Goal: Transaction & Acquisition: Purchase product/service

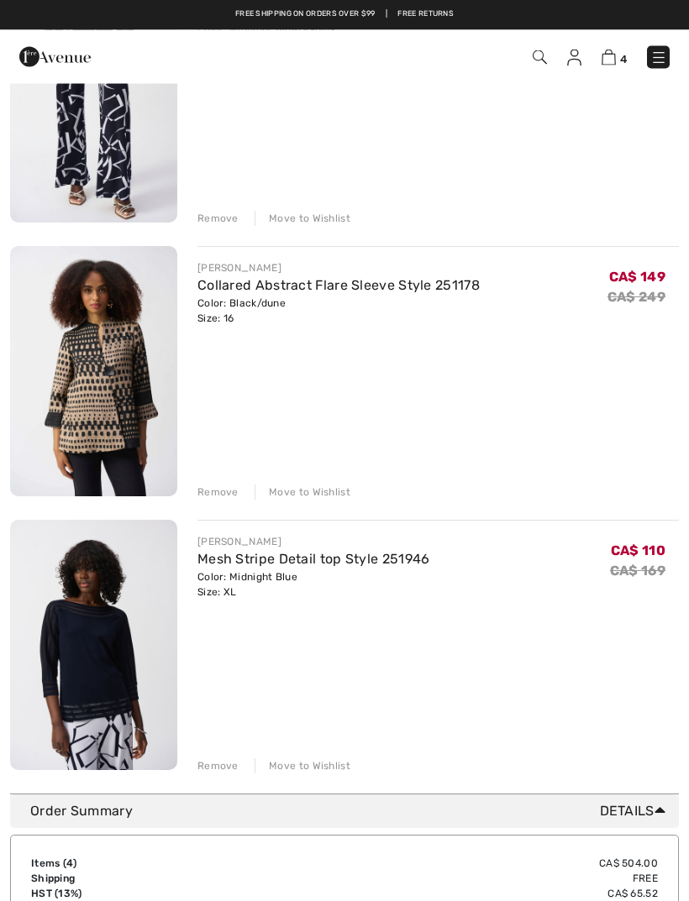
scroll to position [550, 0]
click at [231, 767] on div "Remove" at bounding box center [217, 766] width 41 height 15
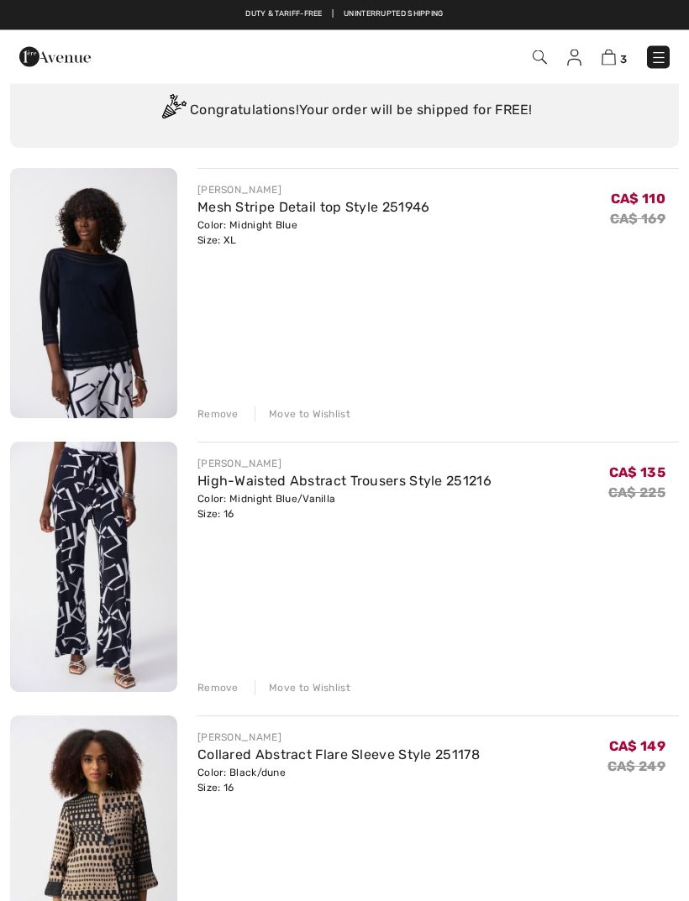
scroll to position [0, 0]
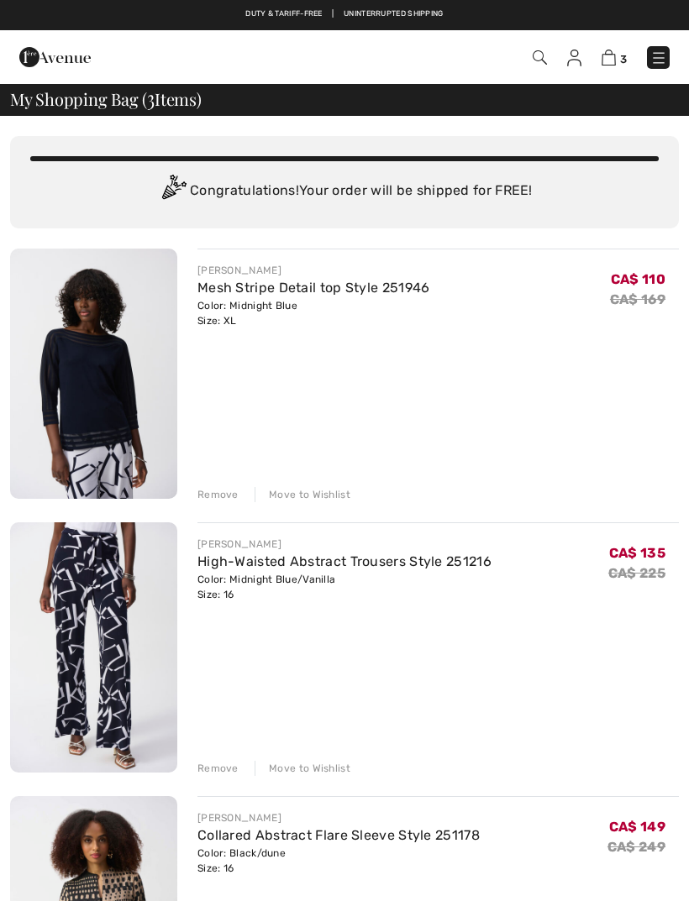
click at [534, 55] on img at bounding box center [540, 57] width 14 height 14
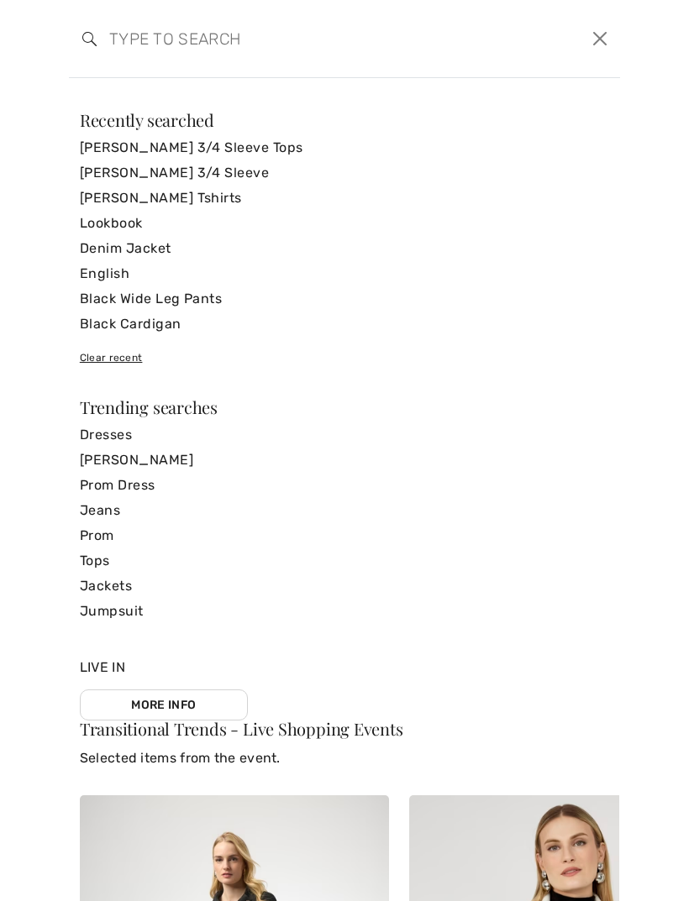
click at [193, 79] on div "Transitional Trends - Live Shopping Events Selected items from the event. Live …" at bounding box center [344, 489] width 689 height 823
click at [139, 63] on input "search" at bounding box center [286, 38] width 378 height 50
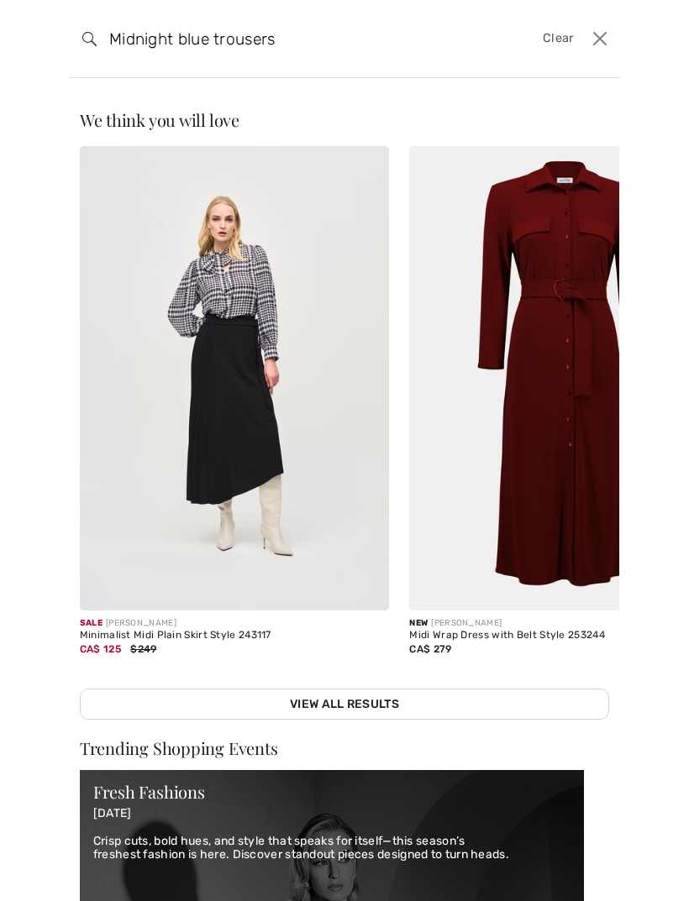
type input "Midnight blue trousers"
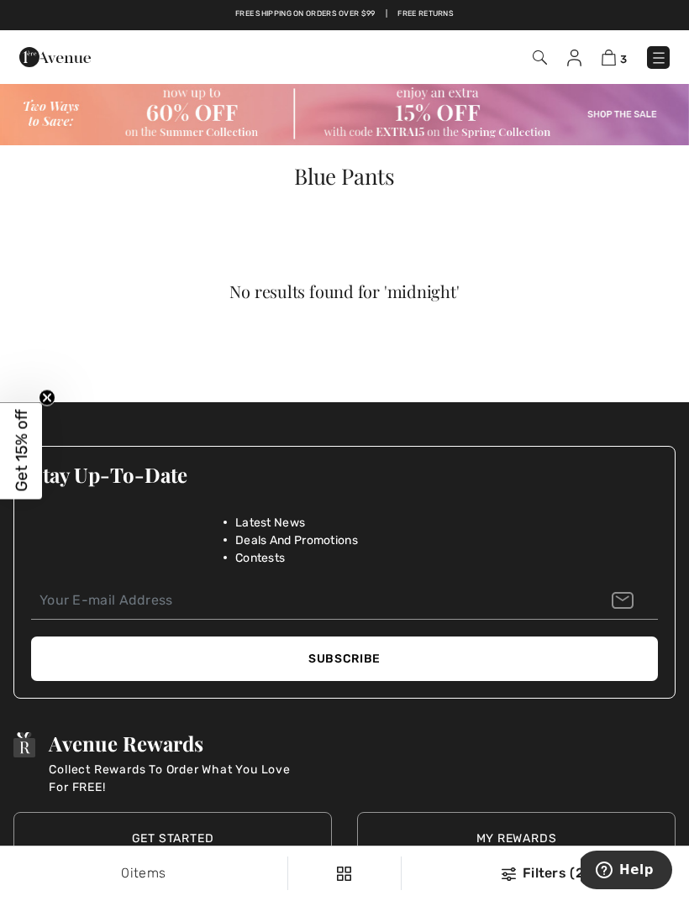
click at [535, 61] on img at bounding box center [540, 57] width 14 height 14
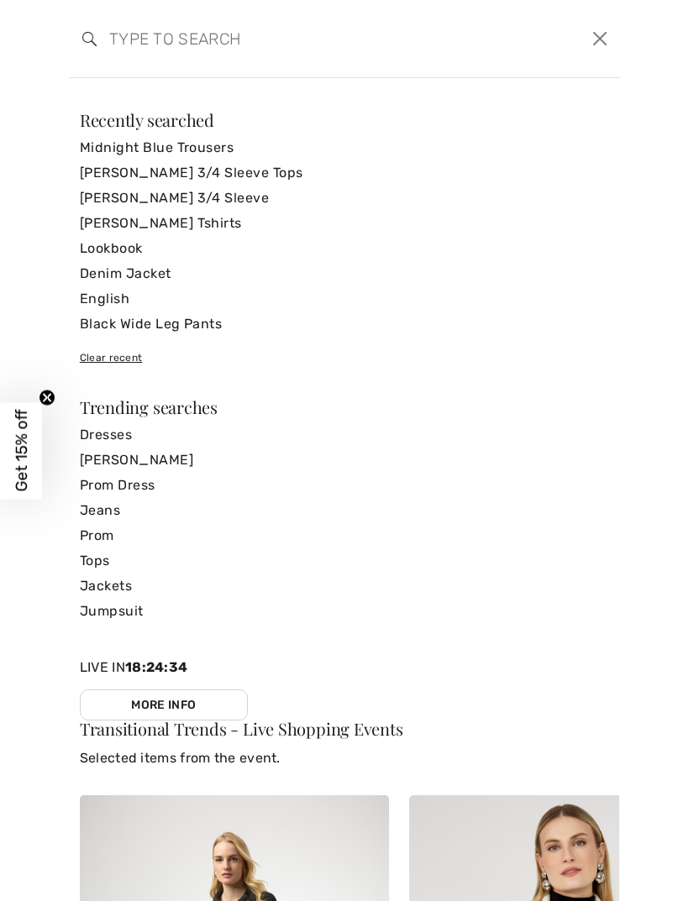
click at [148, 40] on input "search" at bounding box center [286, 38] width 378 height 50
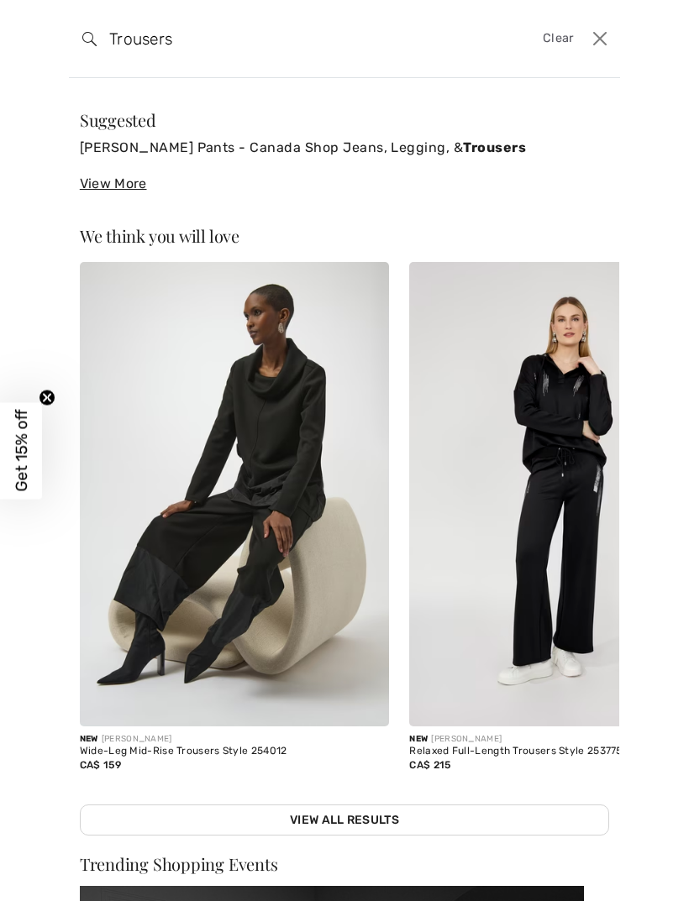
type input "Trousers"
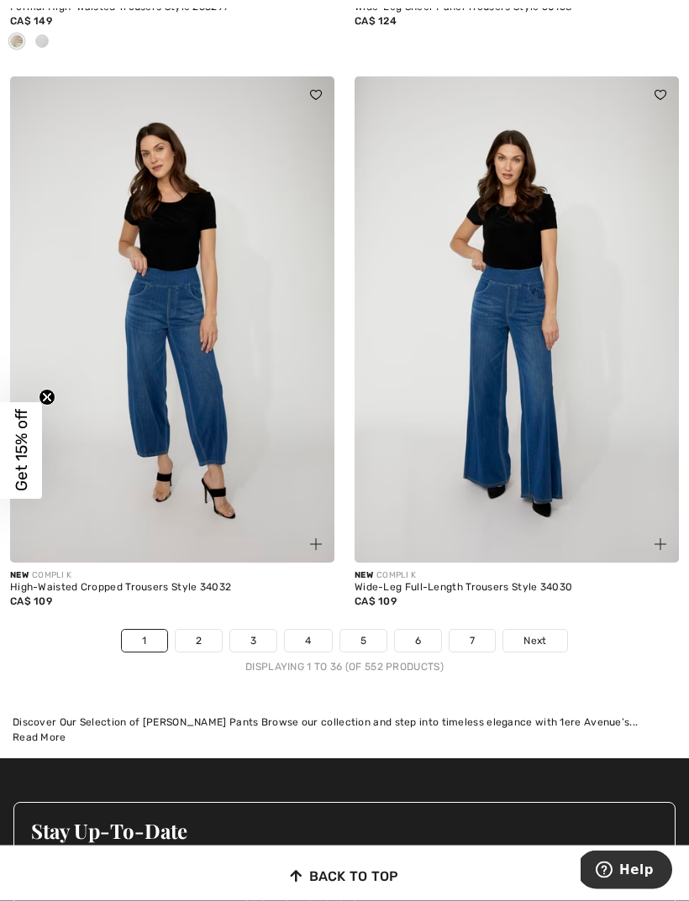
scroll to position [10060, 0]
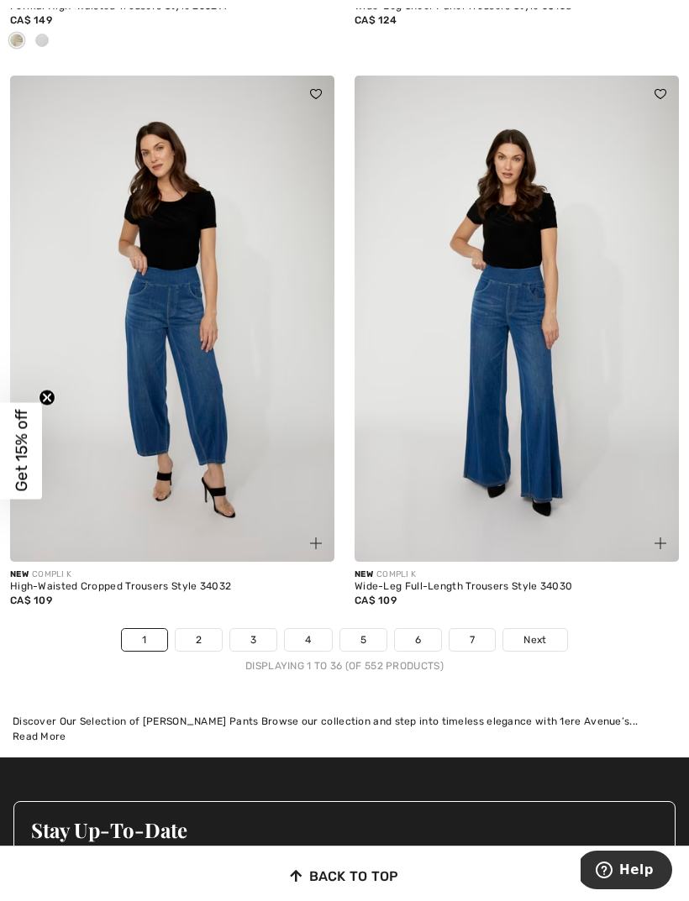
click at [533, 629] on link "Next" at bounding box center [534, 640] width 63 height 22
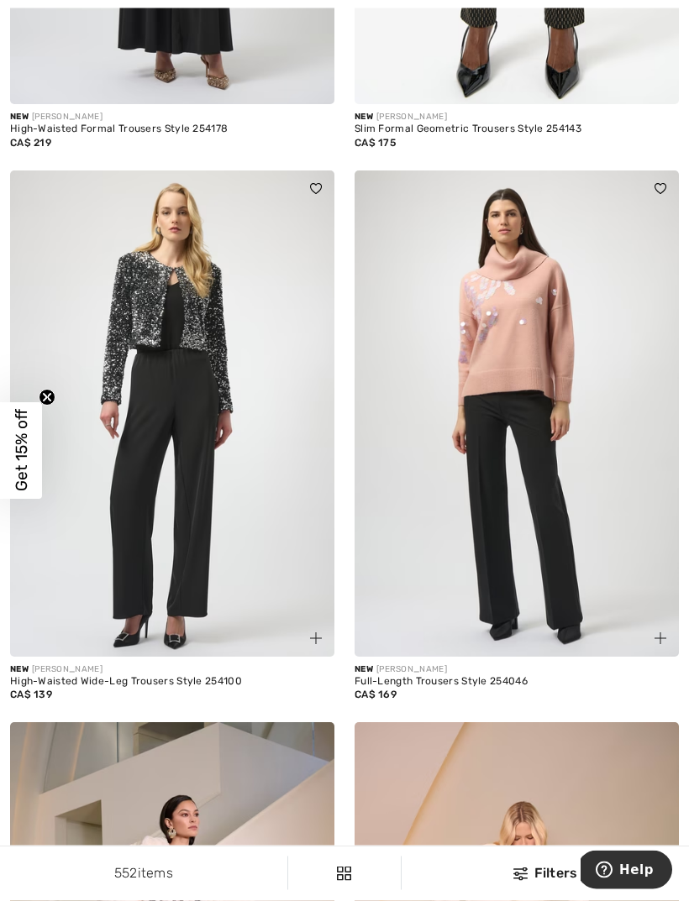
scroll to position [1790, 0]
click at [578, 567] on img at bounding box center [516, 414] width 324 height 486
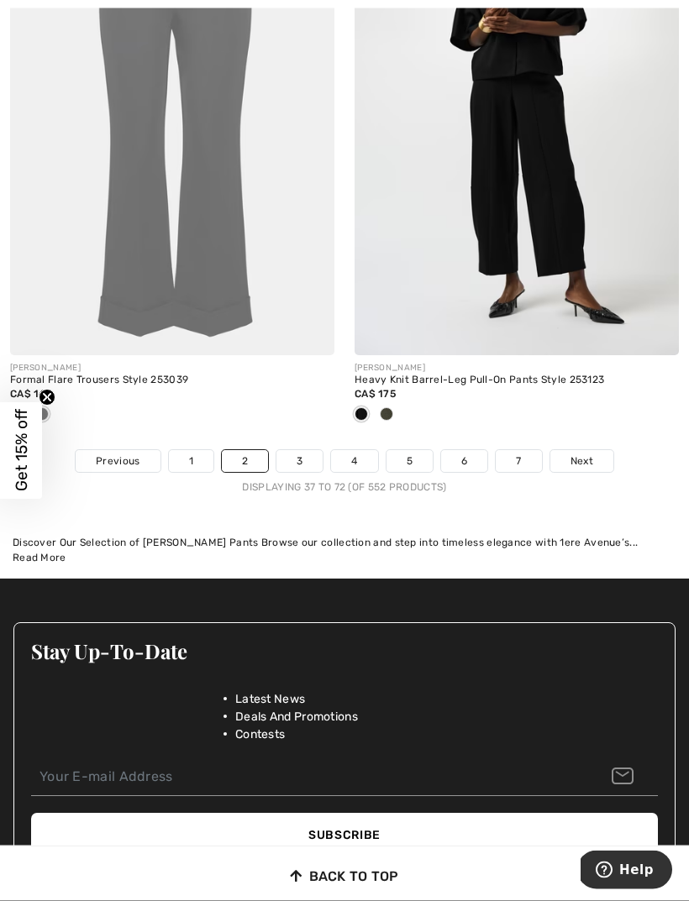
scroll to position [10212, 0]
click at [594, 480] on div "Displaying 37 to 72 (of 552 products)" at bounding box center [344, 487] width 689 height 15
click at [597, 460] on link "Next" at bounding box center [581, 461] width 63 height 22
click at [604, 450] on link "Next" at bounding box center [581, 461] width 63 height 22
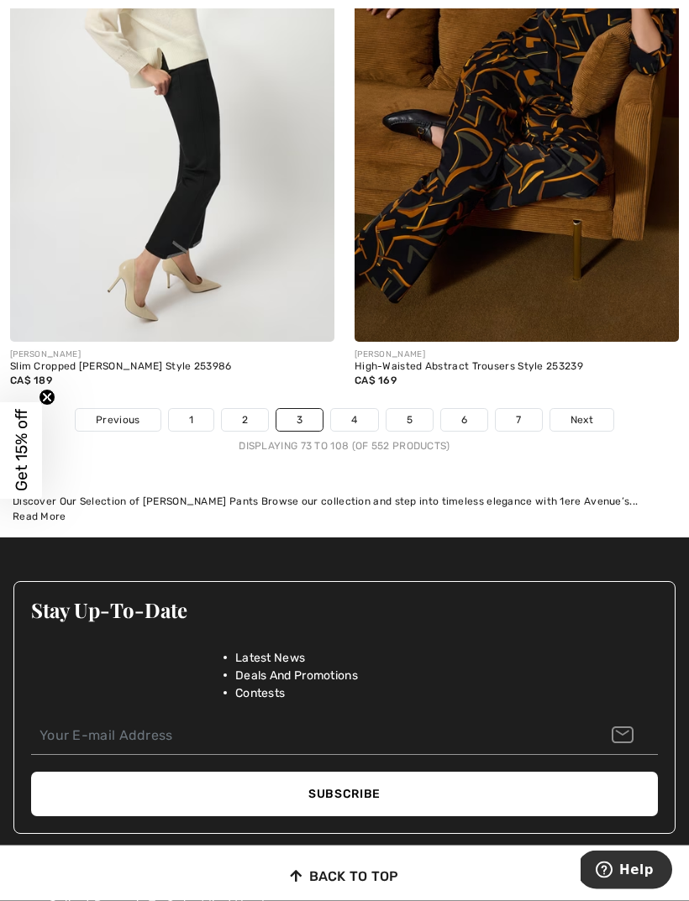
scroll to position [10197, 0]
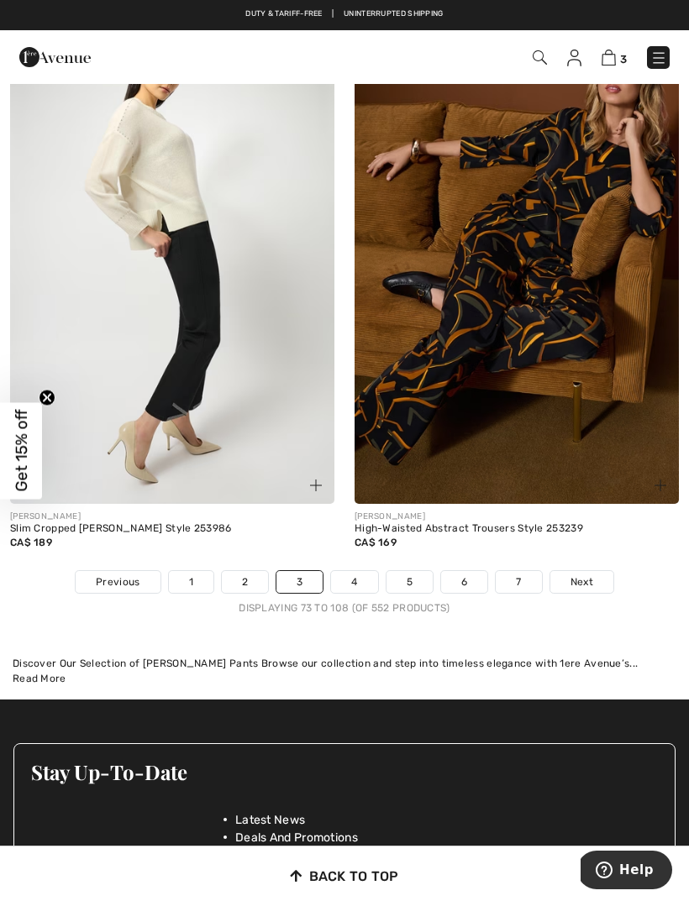
scroll to position [10036, 0]
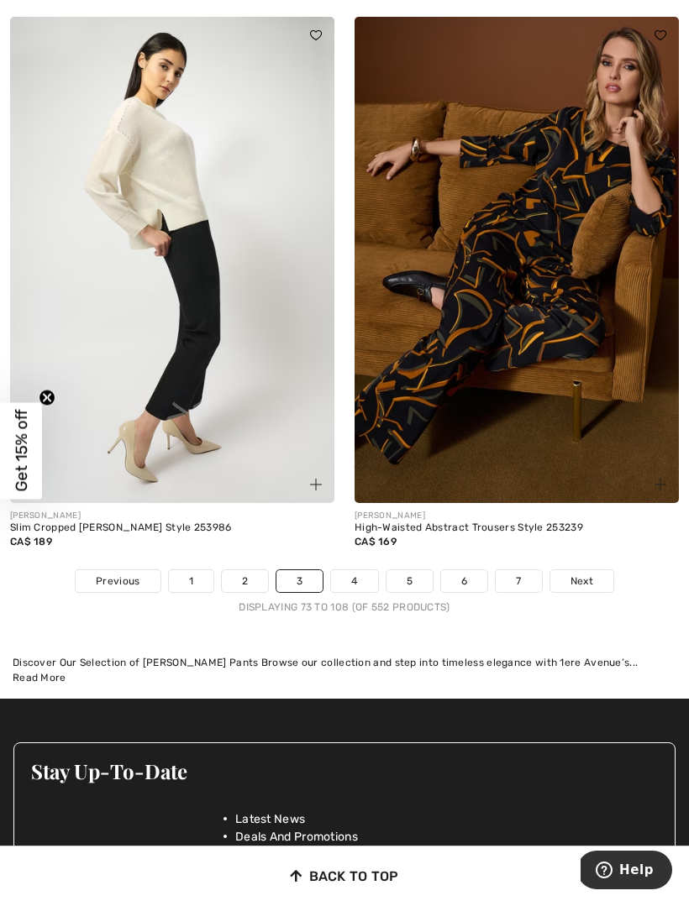
click at [584, 574] on span "Next" at bounding box center [581, 581] width 23 height 15
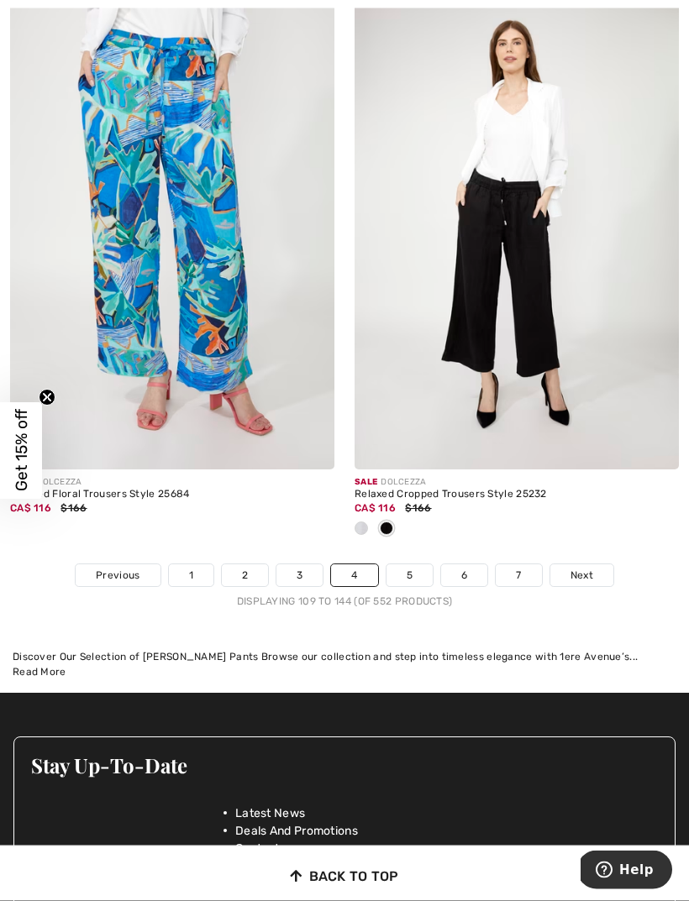
scroll to position [10014, 0]
click at [594, 568] on link "Next" at bounding box center [581, 576] width 63 height 22
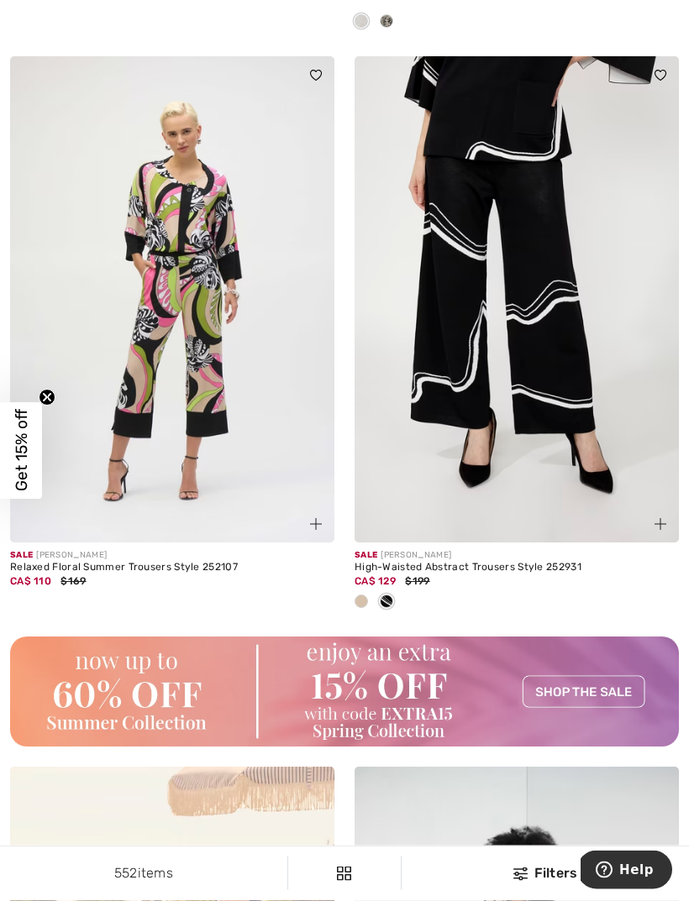
scroll to position [6578, 0]
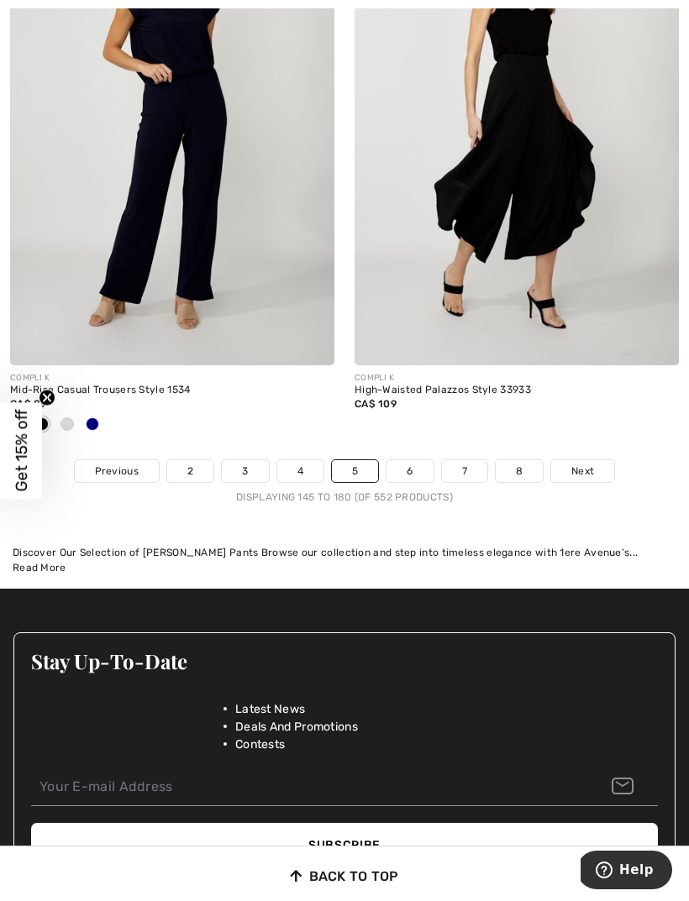
click at [580, 468] on link "Next" at bounding box center [582, 471] width 63 height 22
click at [596, 460] on link "Next" at bounding box center [582, 471] width 63 height 22
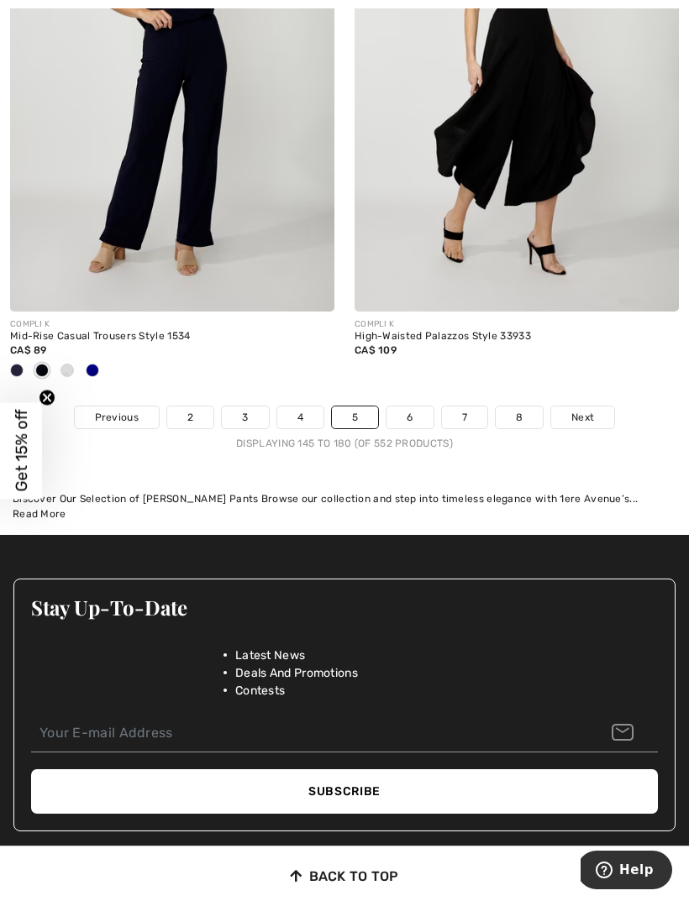
click at [588, 410] on span "Next" at bounding box center [582, 417] width 23 height 15
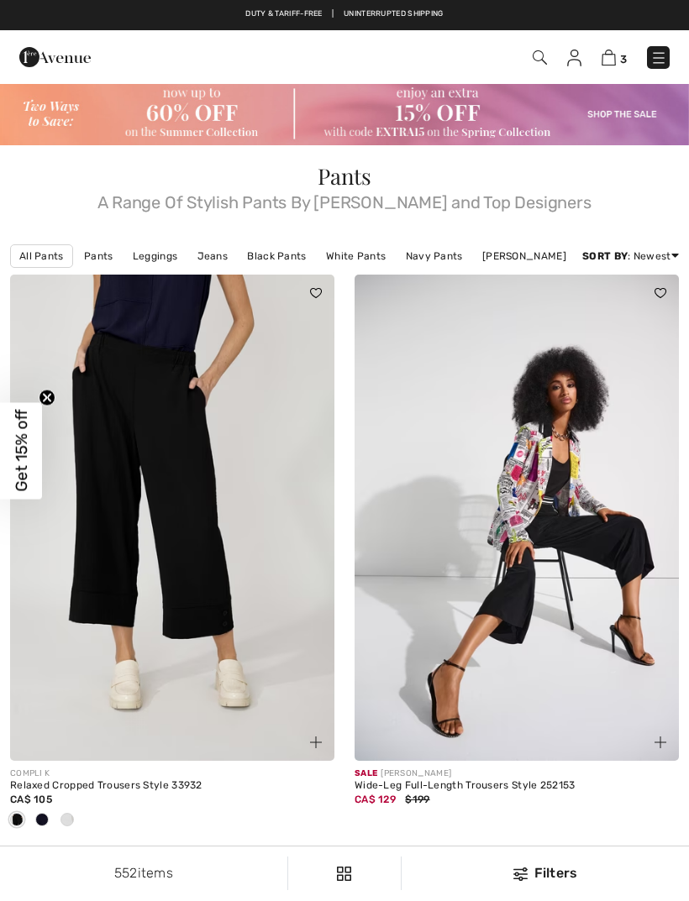
checkbox input "true"
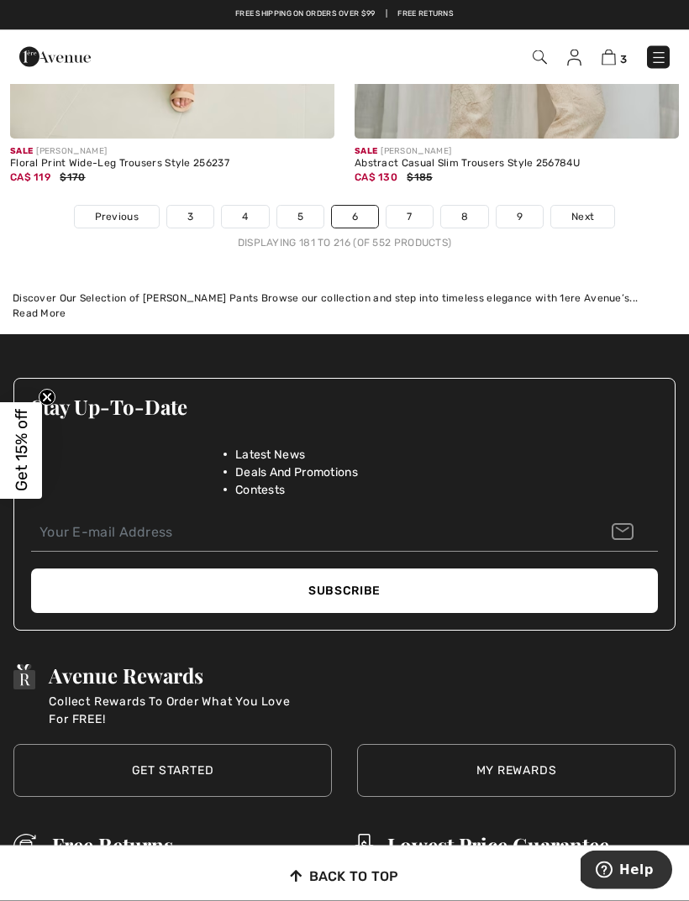
scroll to position [10480, 0]
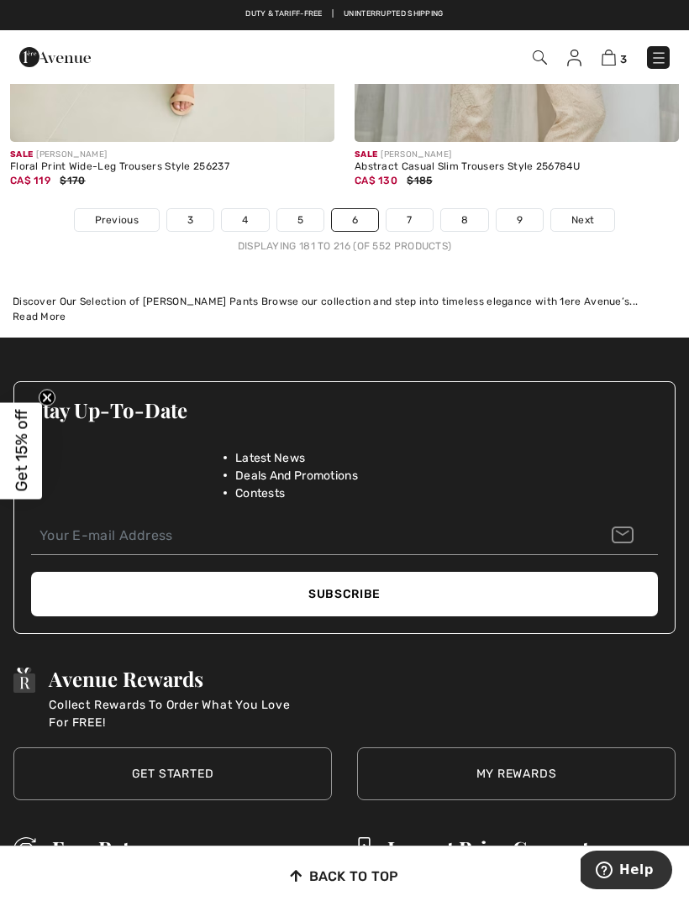
click at [574, 213] on span "Next" at bounding box center [582, 220] width 23 height 15
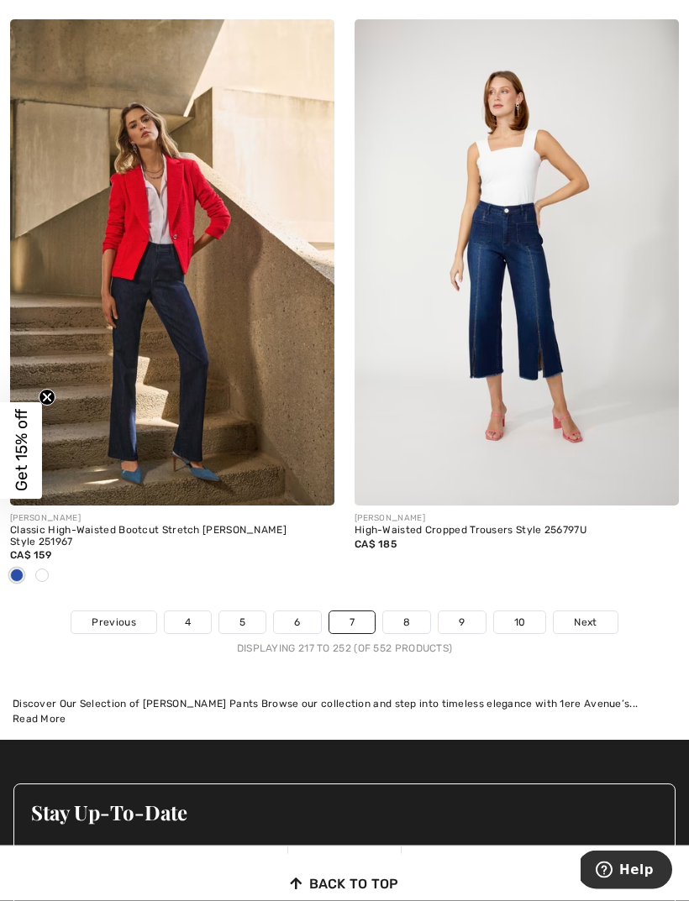
scroll to position [10218, 0]
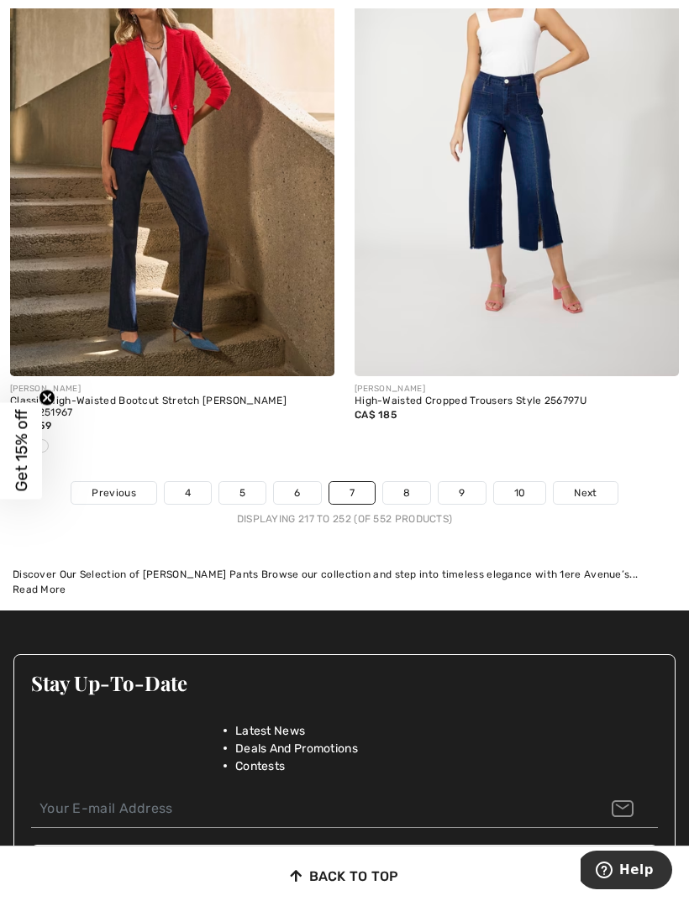
click at [590, 486] on span "Next" at bounding box center [585, 493] width 23 height 15
click at [586, 486] on span "Next" at bounding box center [585, 493] width 23 height 15
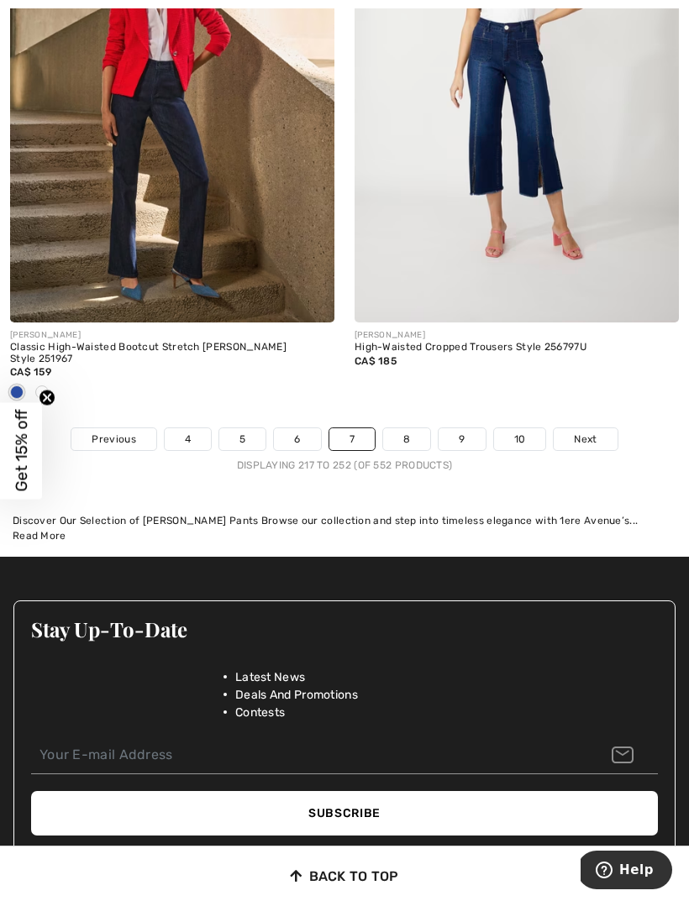
click at [591, 432] on span "Next" at bounding box center [585, 439] width 23 height 15
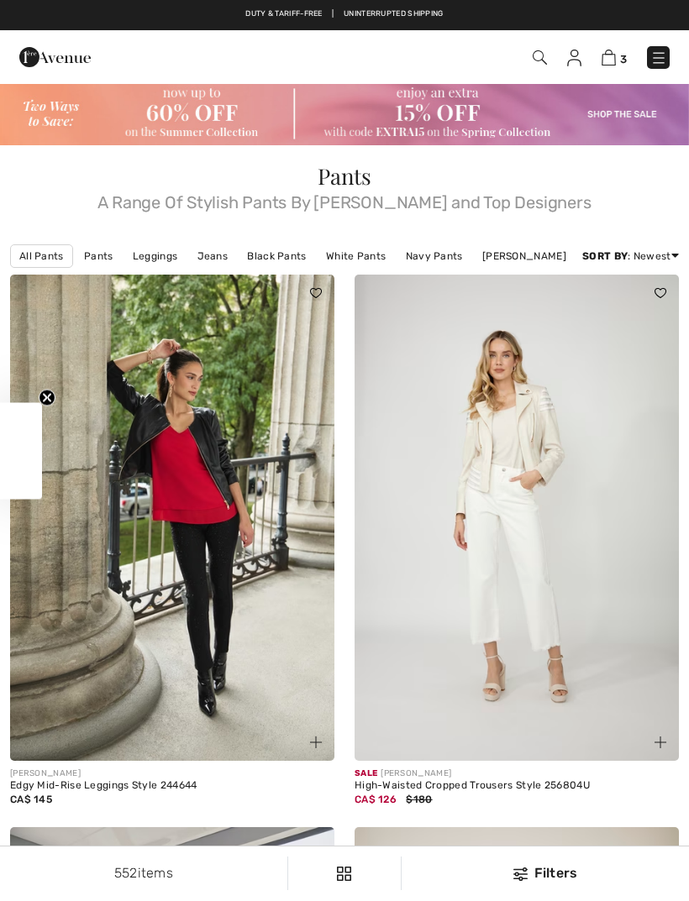
checkbox input "true"
click at [437, 253] on link "Navy Pants" at bounding box center [434, 256] width 74 height 22
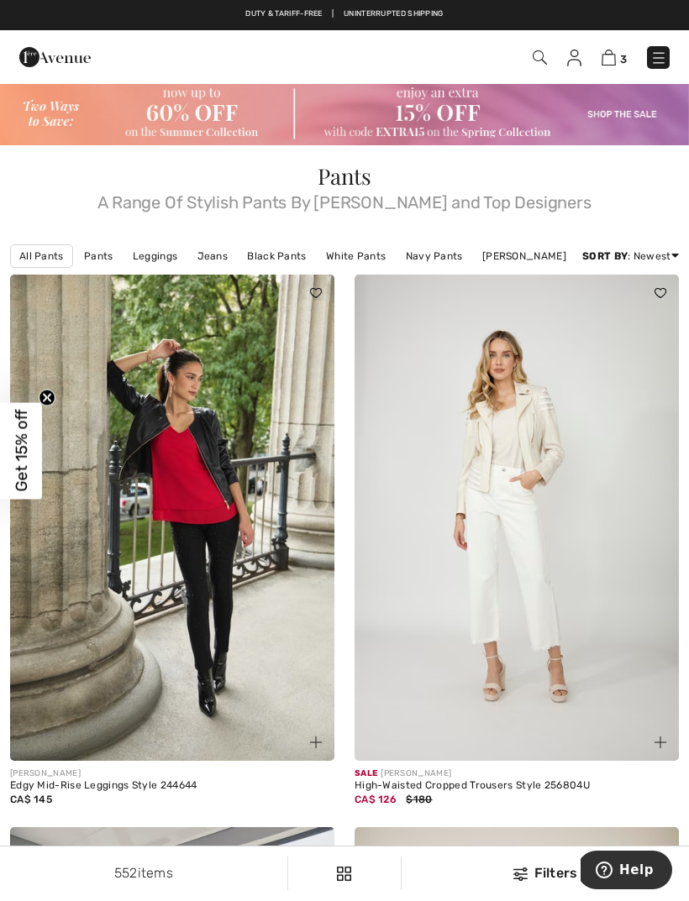
click at [431, 258] on link "Navy Pants" at bounding box center [434, 256] width 74 height 22
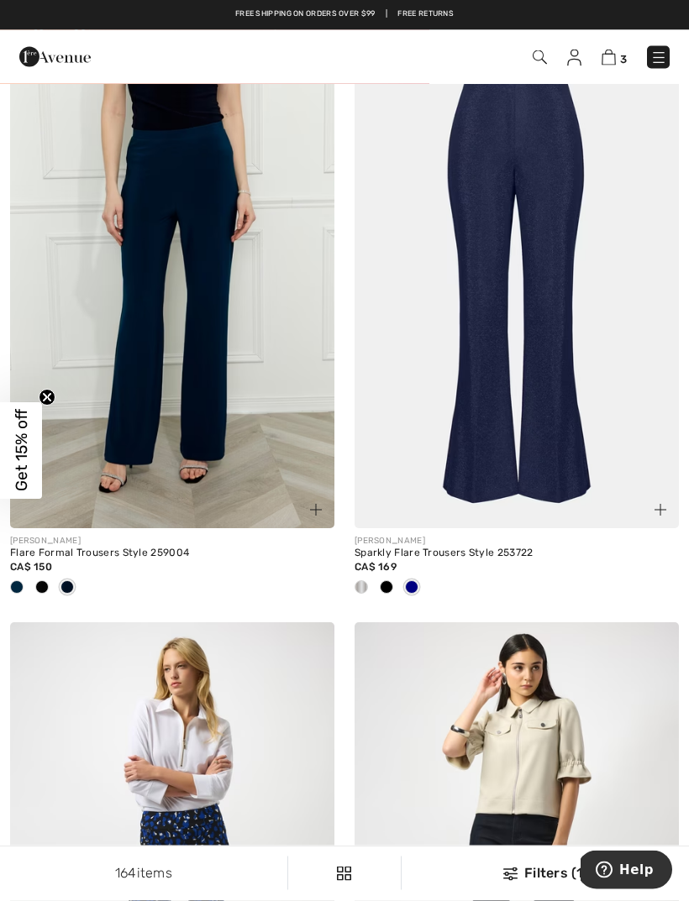
scroll to position [3658, 0]
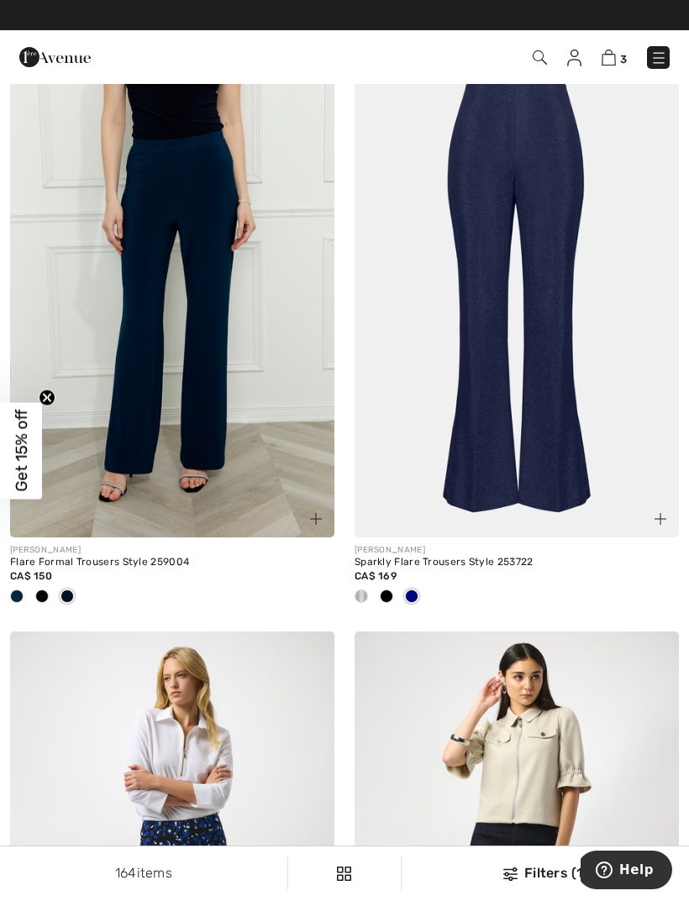
click at [264, 439] on img at bounding box center [172, 294] width 324 height 486
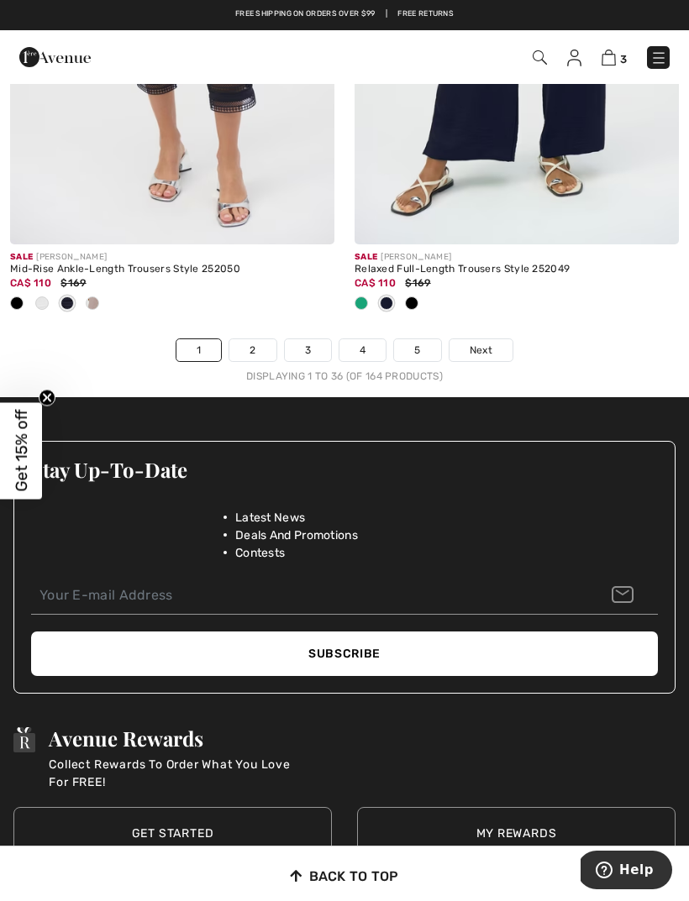
scroll to position [10383, 0]
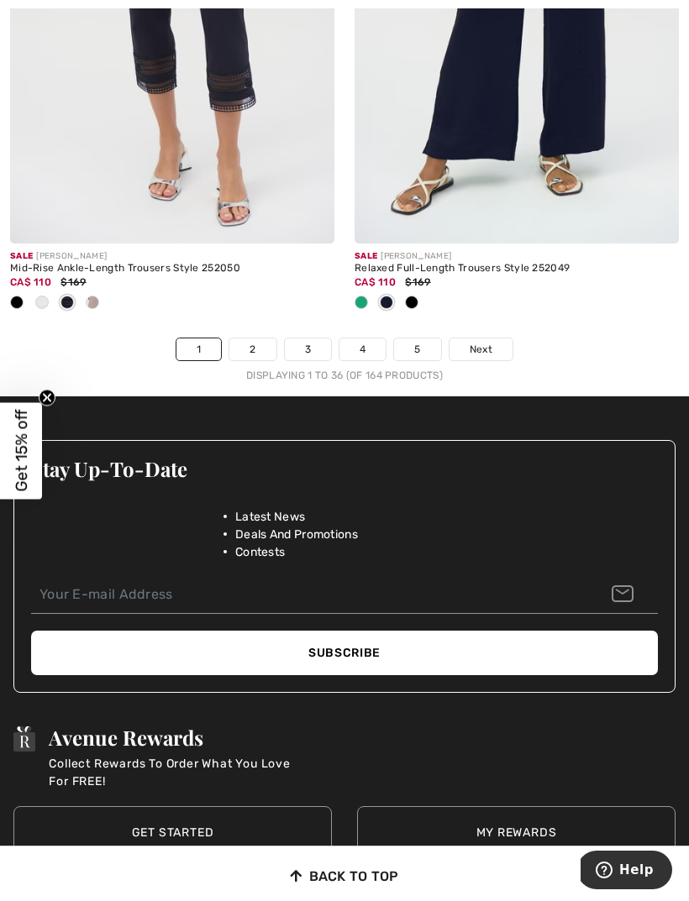
click at [488, 342] on span "Next" at bounding box center [481, 349] width 23 height 15
click at [485, 342] on span "Next" at bounding box center [481, 349] width 23 height 15
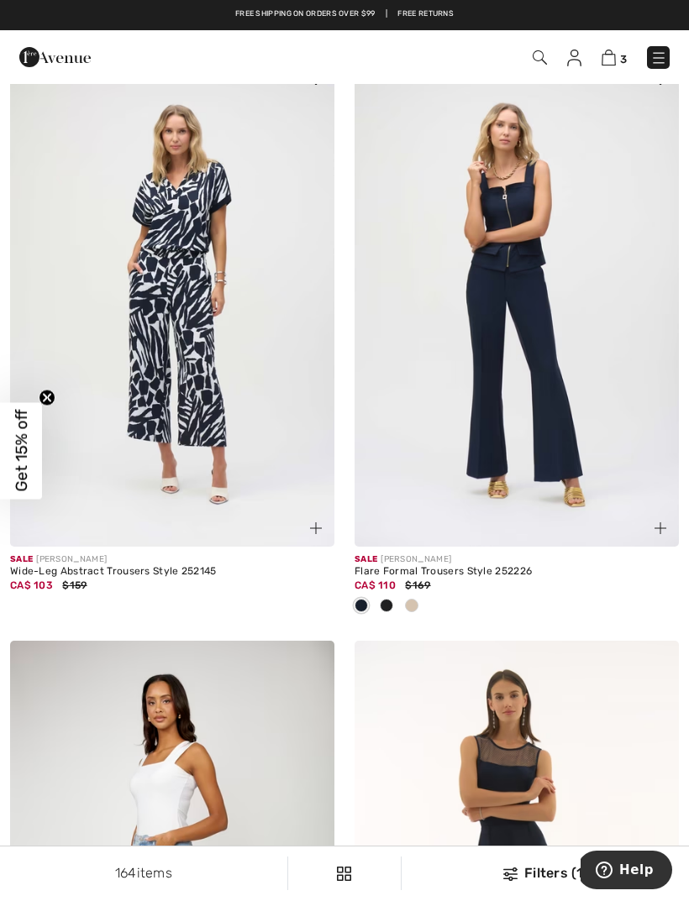
scroll to position [2472, 0]
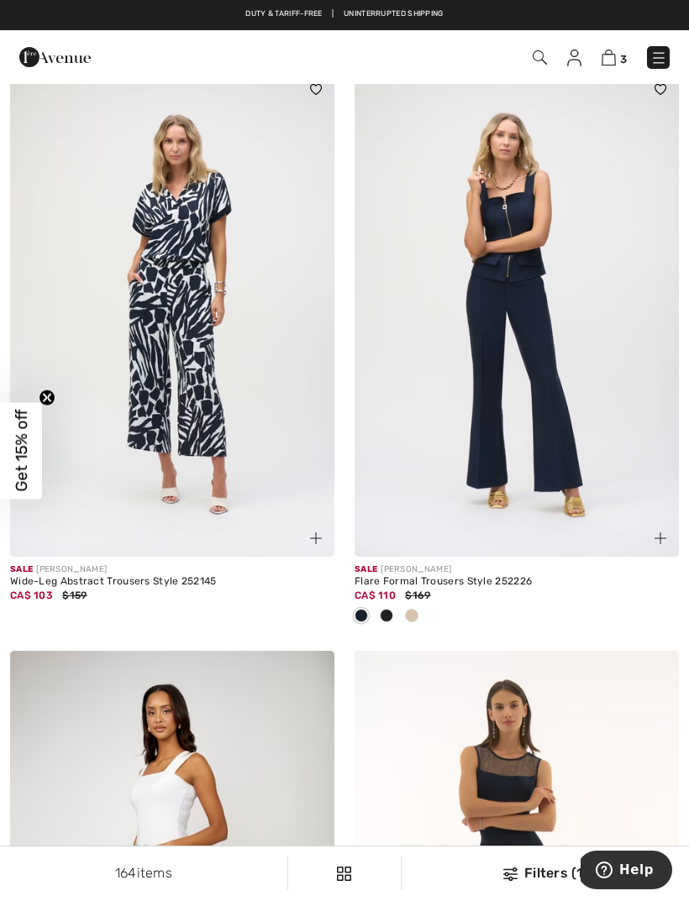
click at [549, 406] on img at bounding box center [516, 314] width 324 height 486
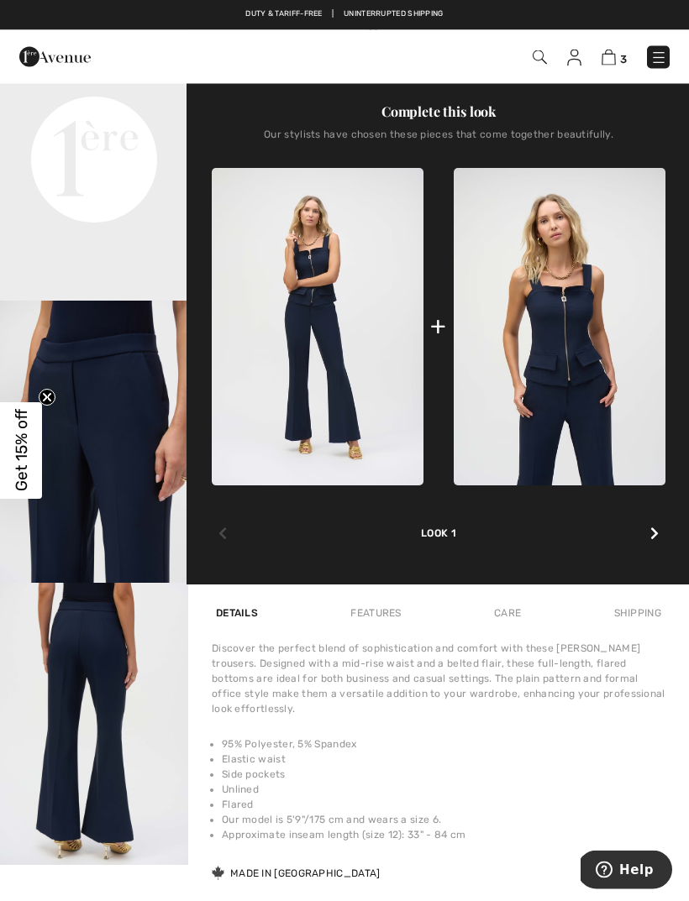
scroll to position [617, 0]
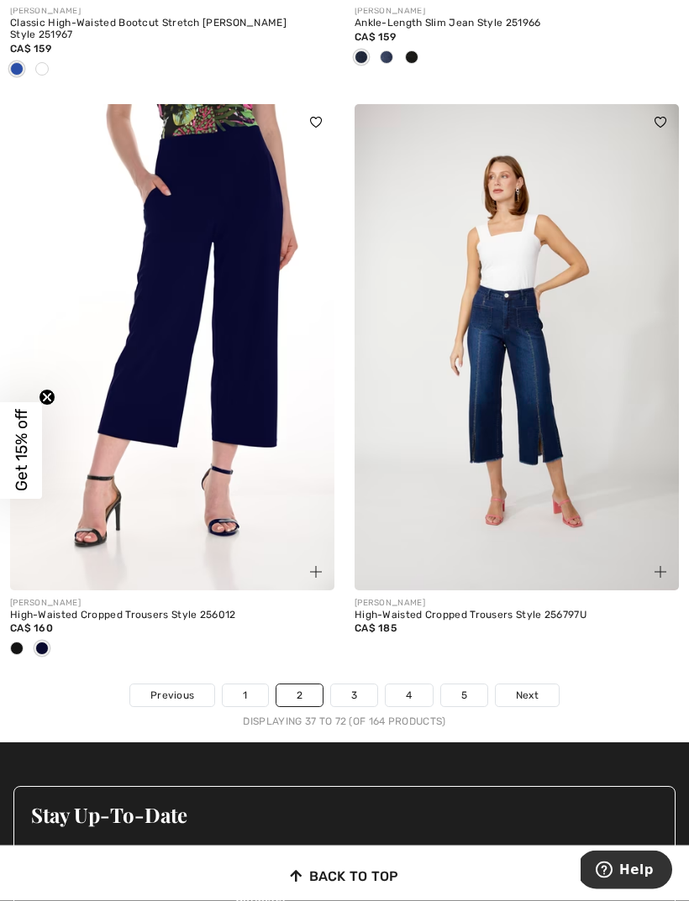
scroll to position [10157, 0]
click at [557, 685] on link "Next" at bounding box center [527, 696] width 63 height 22
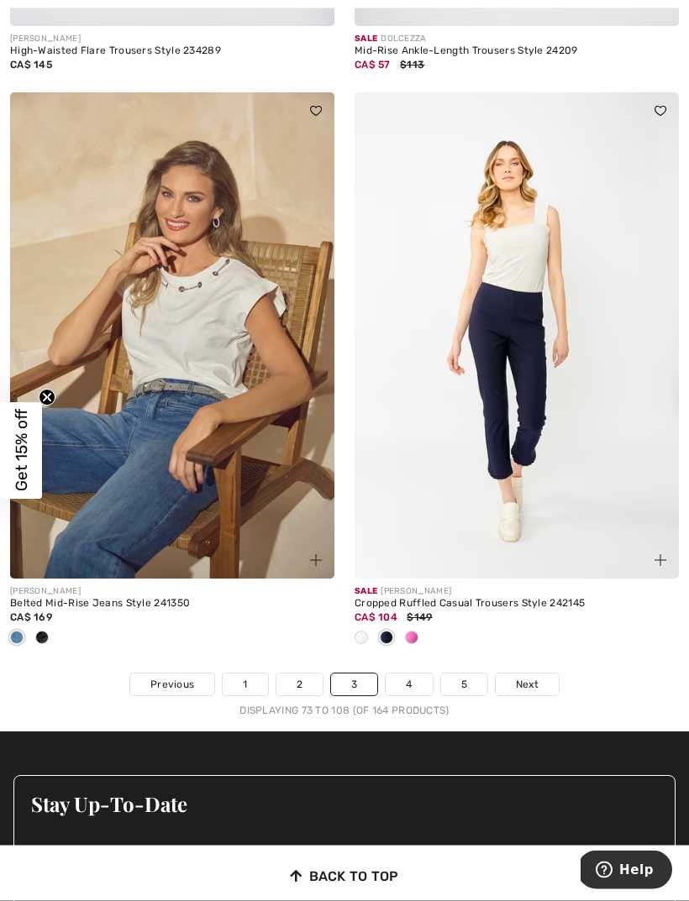
scroll to position [10074, 0]
click at [547, 675] on link "Next" at bounding box center [527, 685] width 63 height 22
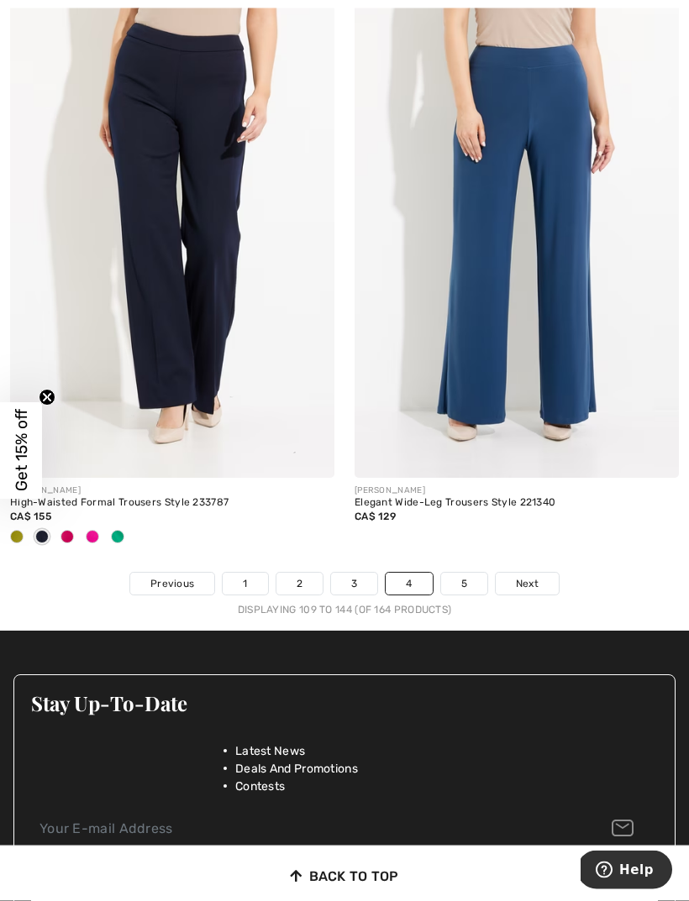
scroll to position [10259, 0]
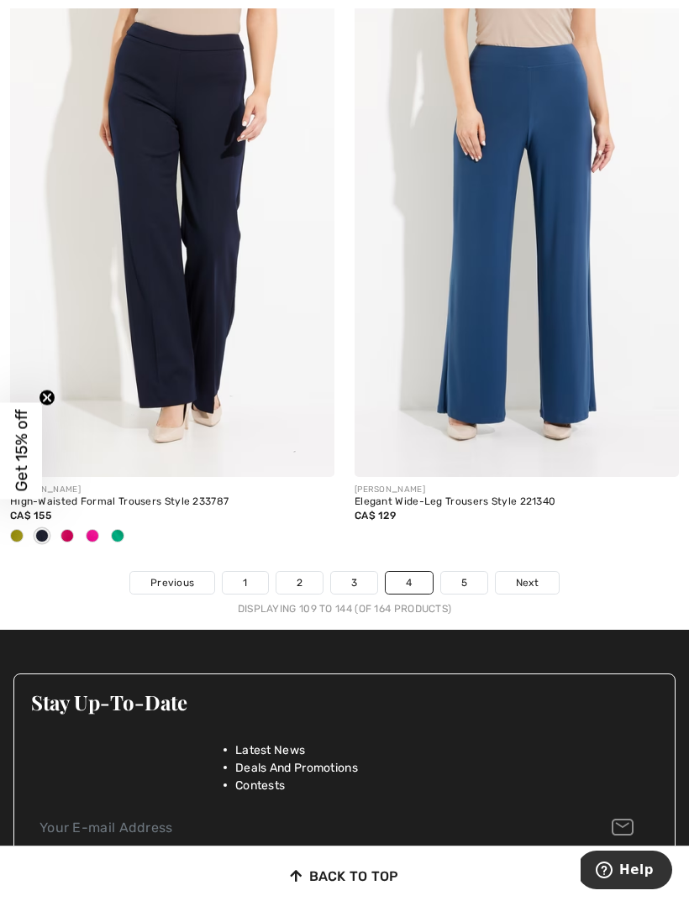
click at [197, 354] on img at bounding box center [172, 234] width 324 height 486
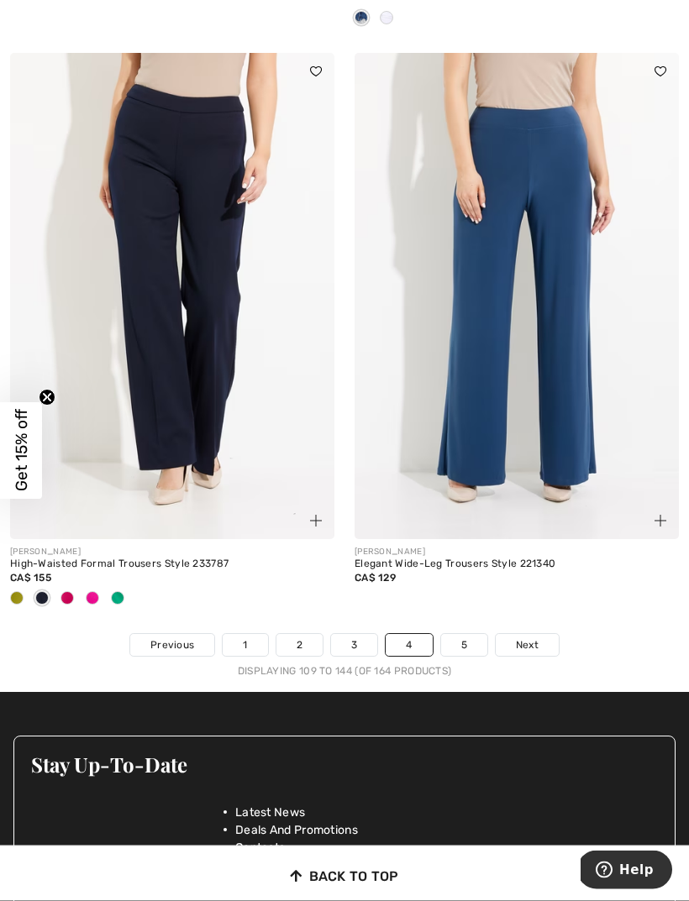
scroll to position [10196, 0]
click at [266, 432] on img at bounding box center [172, 296] width 324 height 486
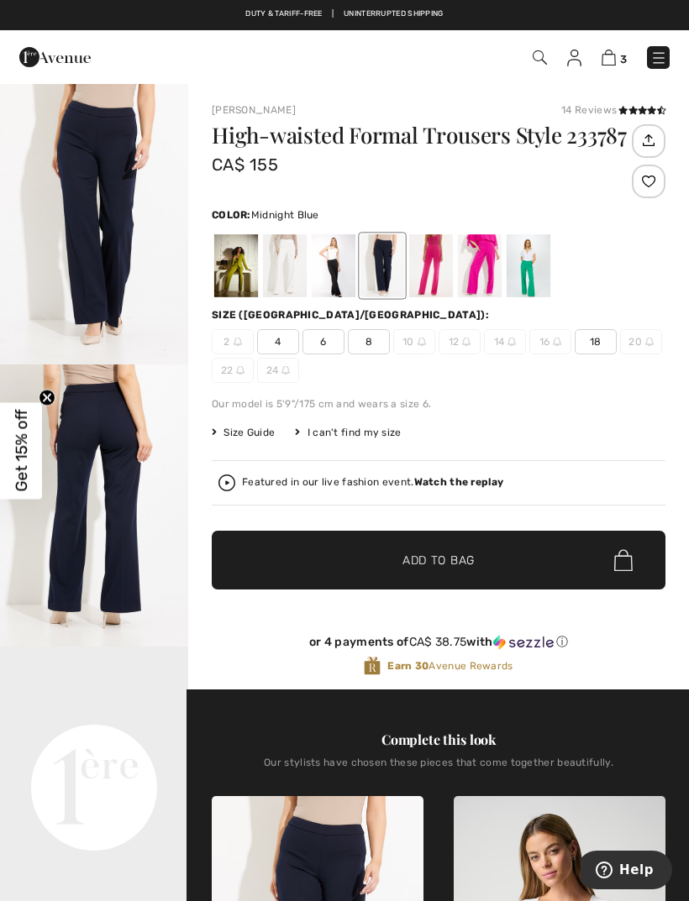
click at [260, 439] on span "Size Guide" at bounding box center [243, 432] width 63 height 15
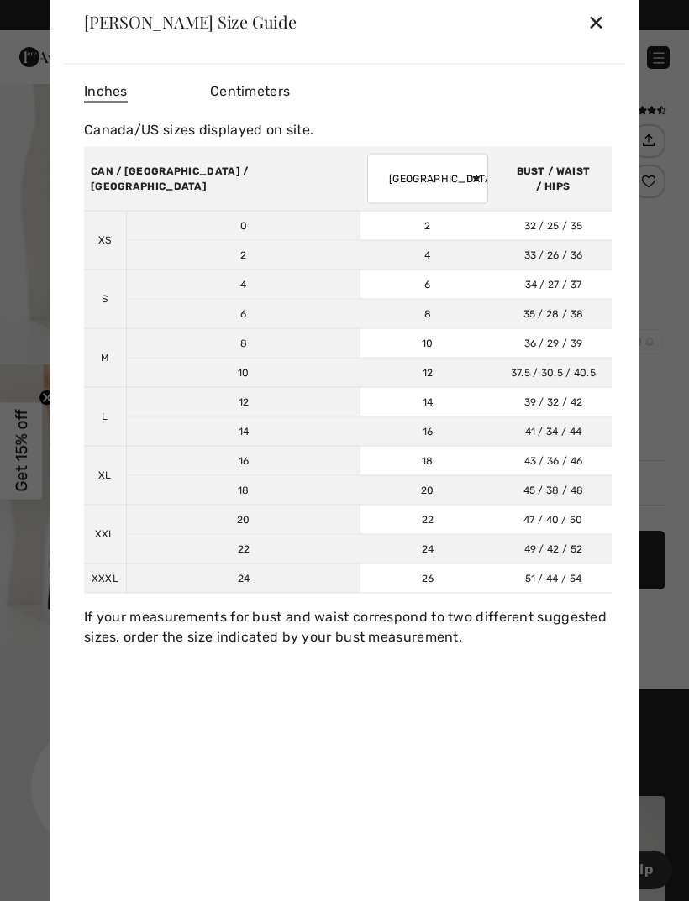
click at [368, 174] on select "AUSTRALIA UK France Germany Spain Italy Japan" at bounding box center [427, 178] width 121 height 50
select select "uk"
click at [378, 181] on select "AUSTRALIA UK France Germany Spain Italy Japan" at bounding box center [427, 178] width 121 height 50
click at [360, 490] on td "20" at bounding box center [427, 489] width 134 height 29
click at [596, 357] on td "36 / 29 / 39 91 / 74 / 99" at bounding box center [553, 342] width 117 height 29
